Goal: Task Accomplishment & Management: Manage account settings

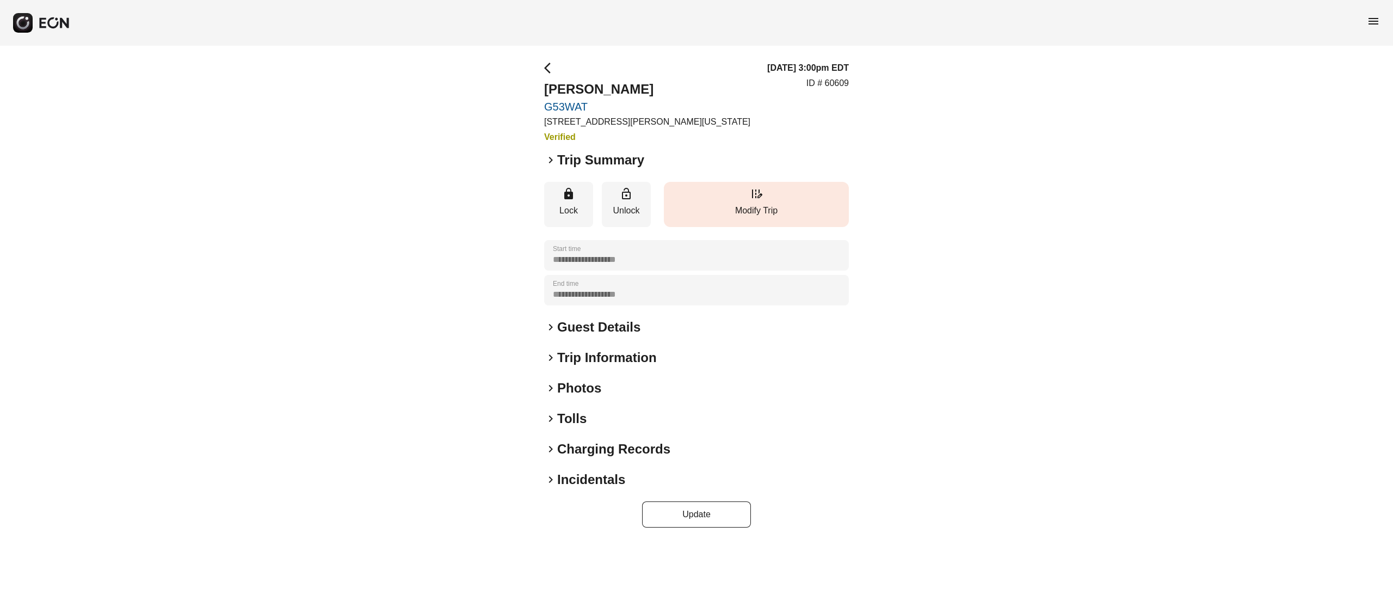
click at [747, 183] on button "edit_road Modify Trip" at bounding box center [756, 204] width 185 height 45
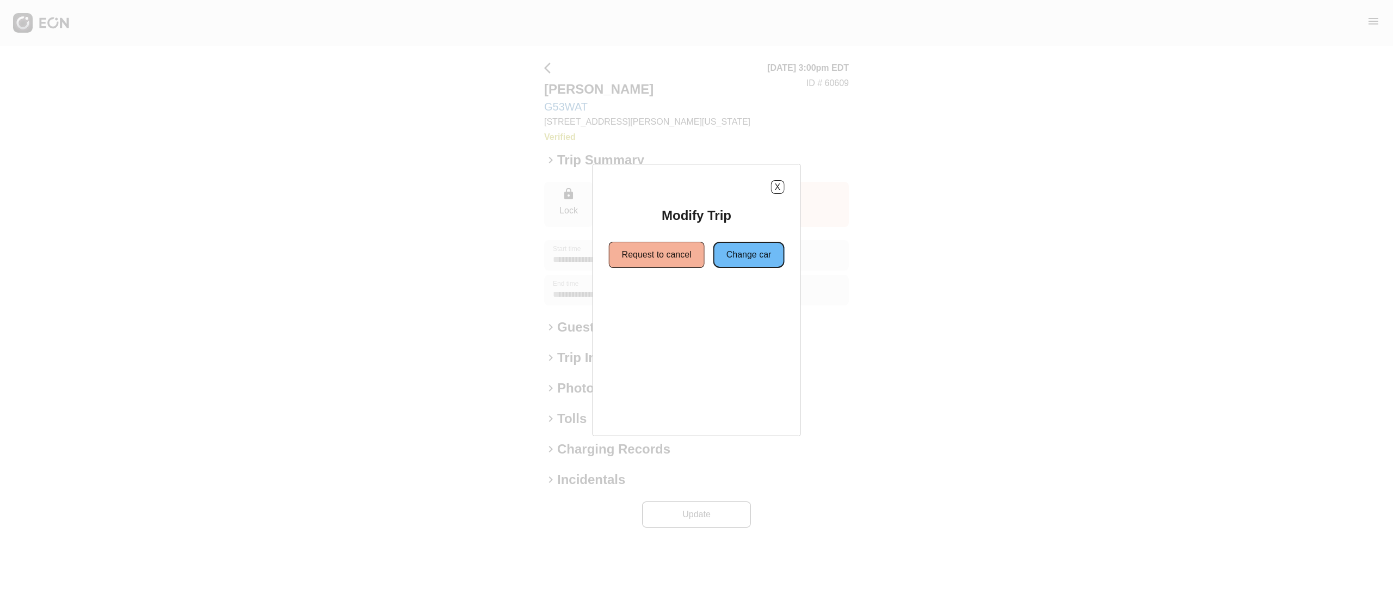
click at [735, 260] on button "Change car" at bounding box center [748, 255] width 71 height 26
click at [671, 299] on button "Same location" at bounding box center [647, 294] width 81 height 26
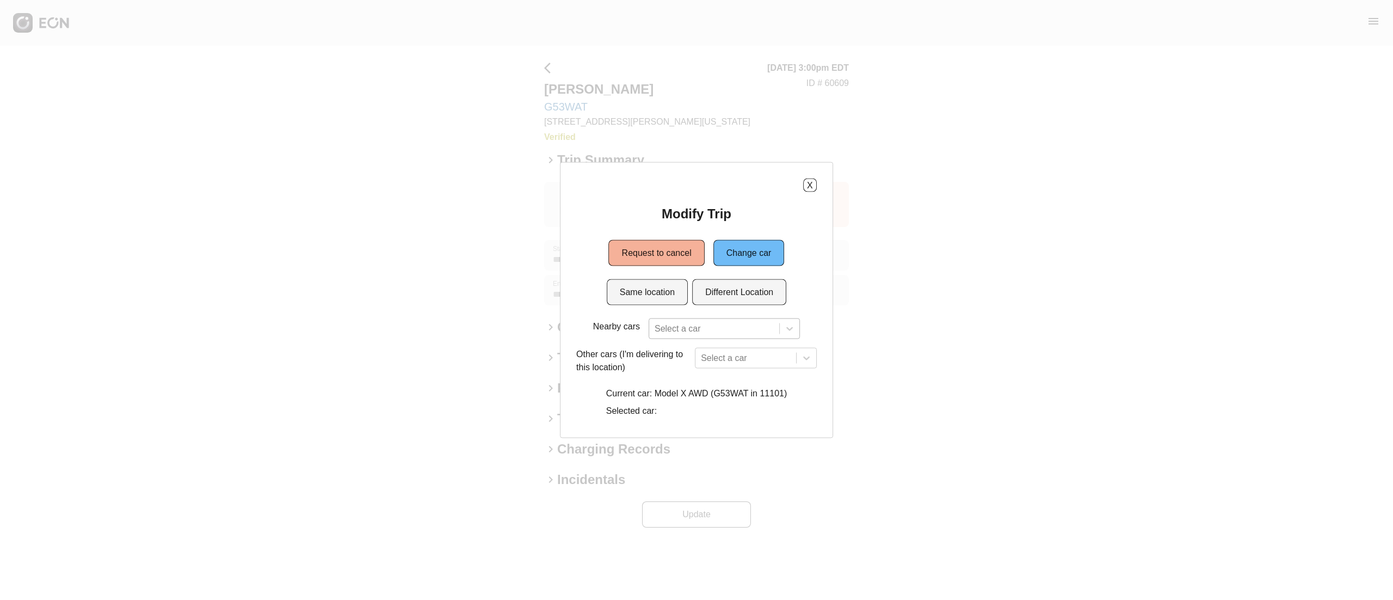
click at [704, 324] on div "Select a car" at bounding box center [724, 328] width 151 height 21
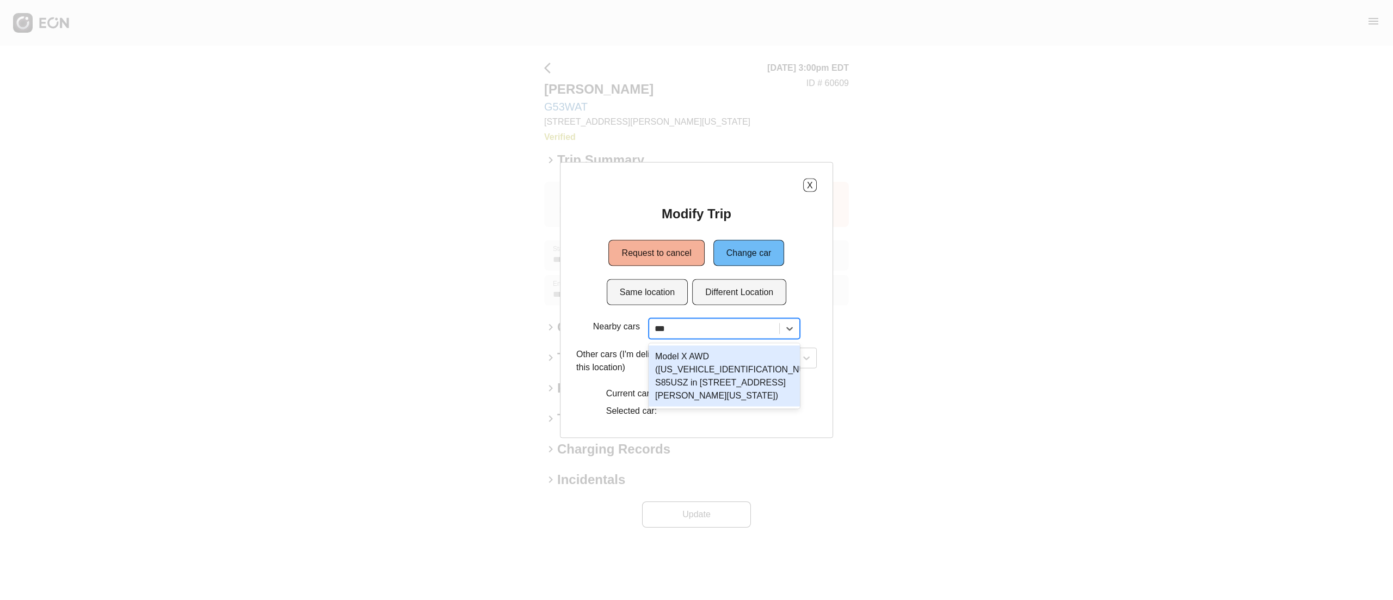
type input "***"
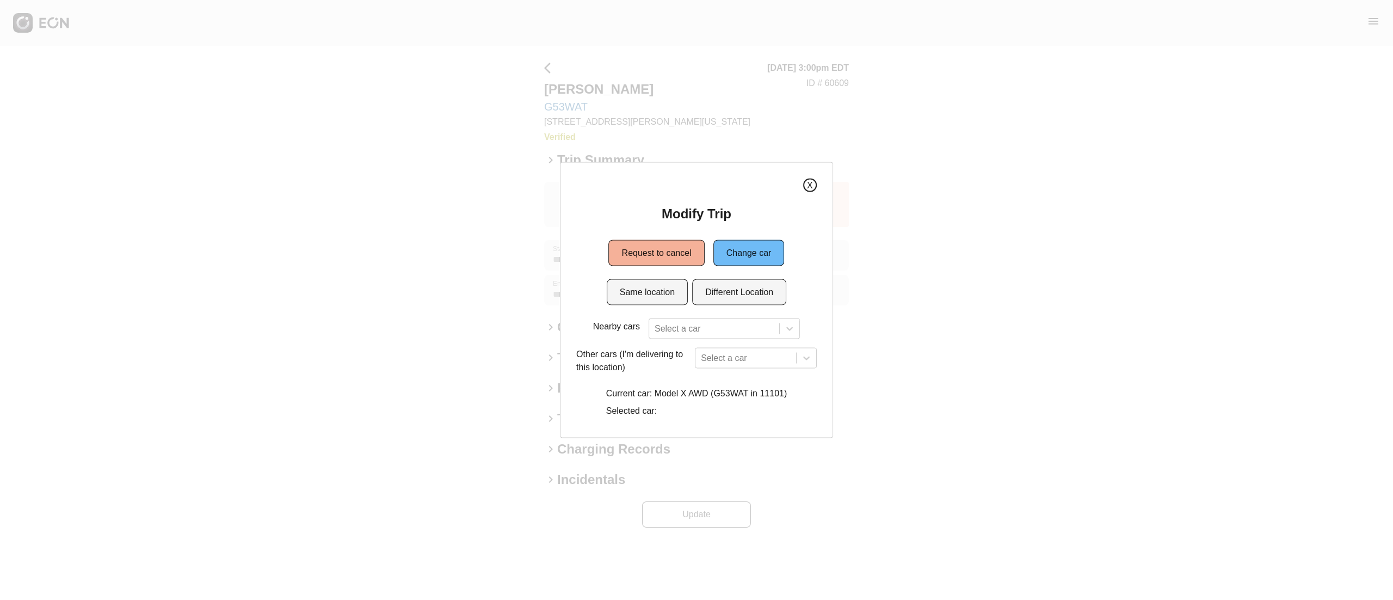
drag, startPoint x: 812, startPoint y: 185, endPoint x: 826, endPoint y: 182, distance: 14.0
click at [814, 185] on button "X" at bounding box center [810, 186] width 14 height 14
